Goal: Information Seeking & Learning: Learn about a topic

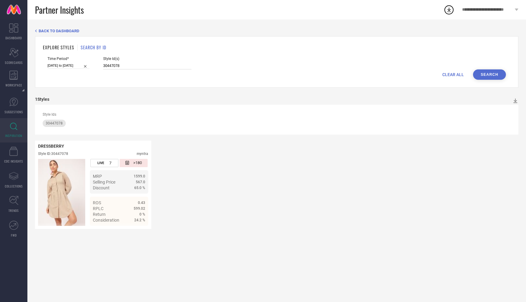
drag, startPoint x: 114, startPoint y: 64, endPoint x: 89, endPoint y: 64, distance: 25.0
click at [89, 64] on div "Time Period* 29-07-2025 to 04-08-2025 Style Id(s) 30447078" at bounding box center [277, 63] width 459 height 13
click at [139, 220] on span "Details" at bounding box center [139, 220] width 14 height 5
click at [137, 220] on span "Details" at bounding box center [139, 220] width 14 height 5
click at [139, 221] on span "Details" at bounding box center [139, 220] width 14 height 5
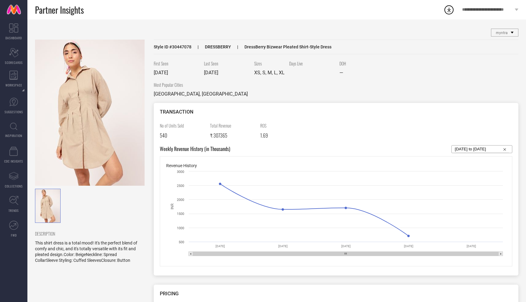
drag, startPoint x: 167, startPoint y: 73, endPoint x: 186, endPoint y: 75, distance: 19.0
click at [186, 75] on div "25 Sep 2024" at bounding box center [177, 73] width 46 height 6
drag, startPoint x: 153, startPoint y: 71, endPoint x: 184, endPoint y: 71, distance: 30.5
drag, startPoint x: 160, startPoint y: 136, endPoint x: 173, endPoint y: 136, distance: 13.1
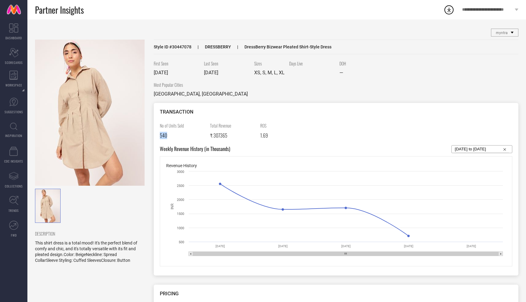
click at [173, 136] on div "540" at bounding box center [183, 135] width 46 height 7
click at [101, 124] on img at bounding box center [90, 113] width 110 height 146
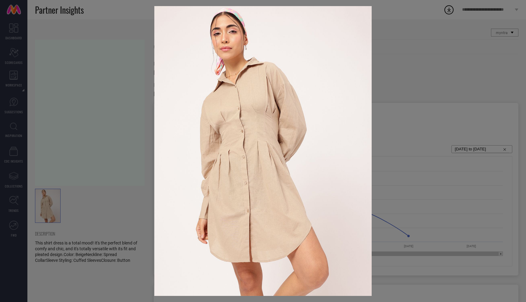
click at [229, 148] on img at bounding box center [262, 151] width 217 height 290
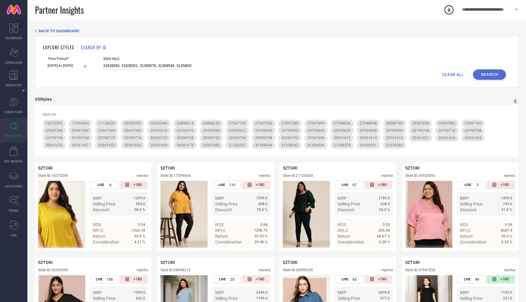
click at [103, 65] on input "31639283, 31639251, 31358578, 31358549, 31358545, 31358544, 31358529, 31326521,…" at bounding box center [147, 65] width 88 height 7
